Goal: Navigation & Orientation: Find specific page/section

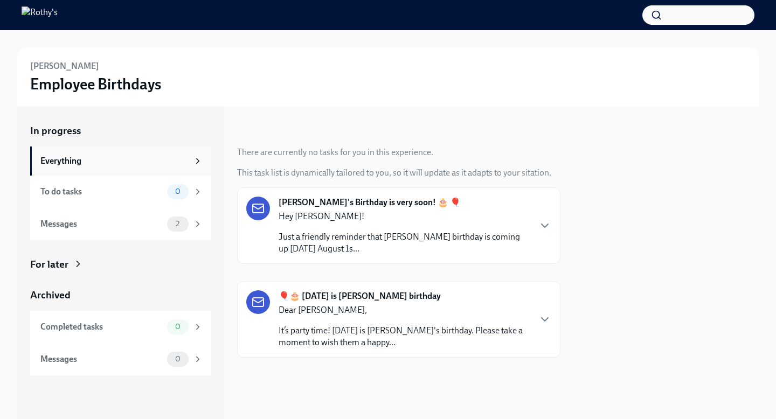
click at [135, 162] on div "Everything" at bounding box center [114, 161] width 148 height 12
click at [128, 221] on div "Messages" at bounding box center [101, 224] width 122 height 12
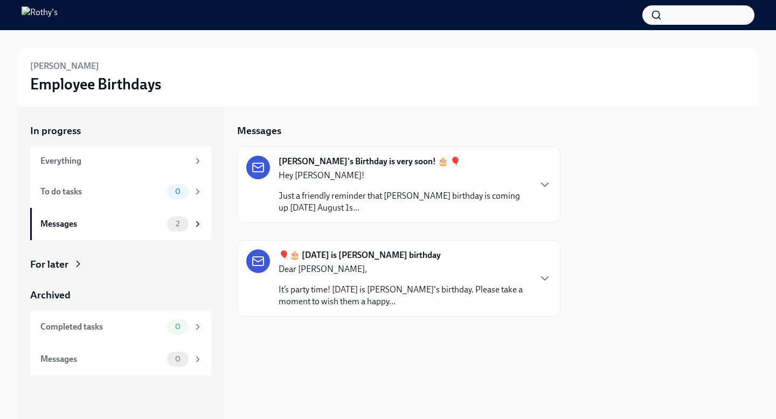
click at [683, 17] on button "button" at bounding box center [699, 14] width 112 height 19
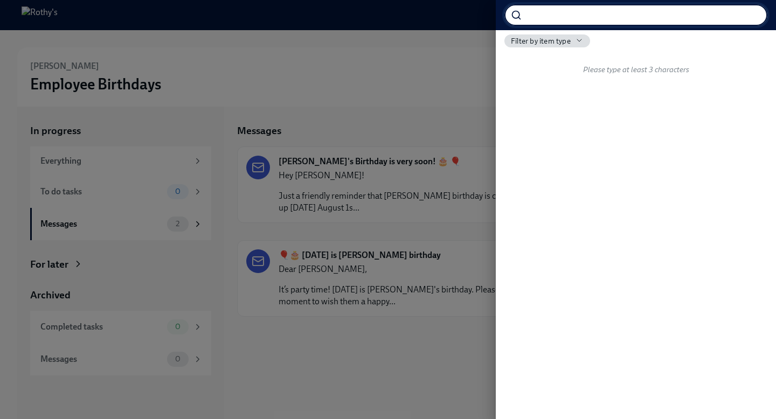
click at [468, 65] on div at bounding box center [388, 209] width 776 height 419
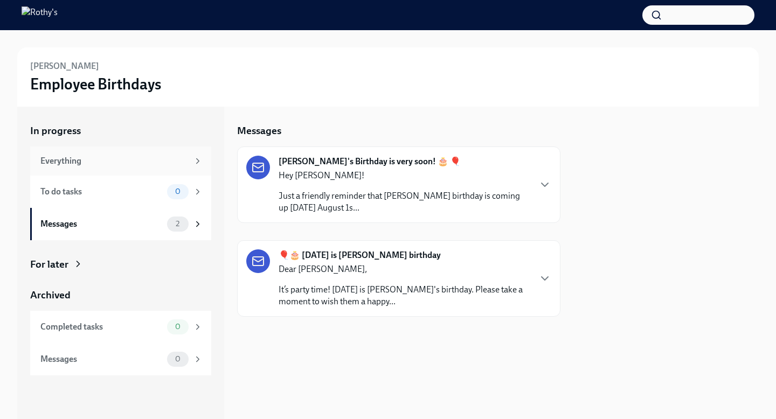
click at [176, 166] on div "Everything" at bounding box center [114, 161] width 148 height 12
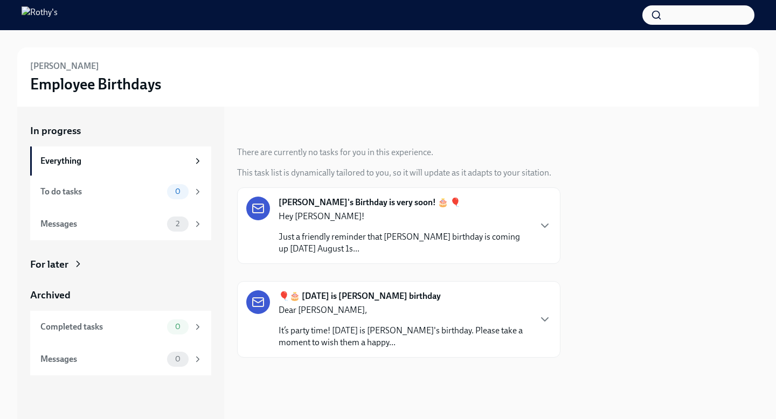
click at [73, 264] on icon at bounding box center [78, 264] width 11 height 11
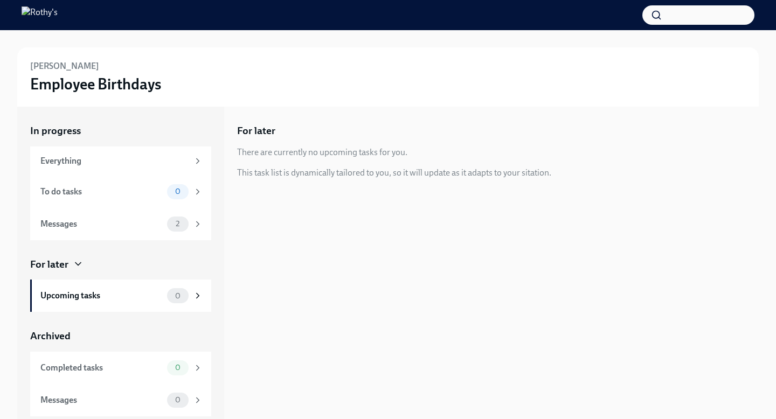
click at [58, 17] on img at bounding box center [40, 14] width 36 height 17
